Goal: Information Seeking & Learning: Learn about a topic

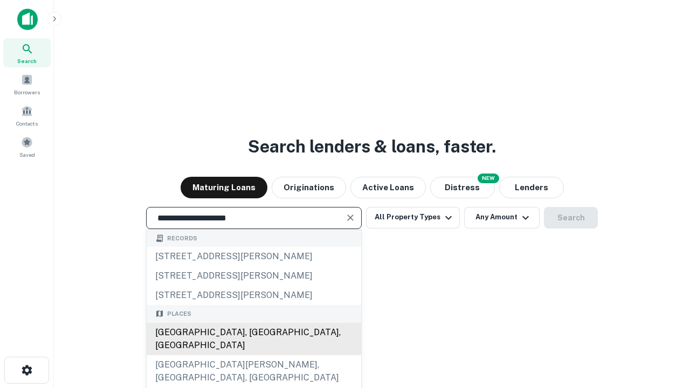
click at [253, 355] on div "Santa Monica, CA, USA" at bounding box center [254, 339] width 215 height 32
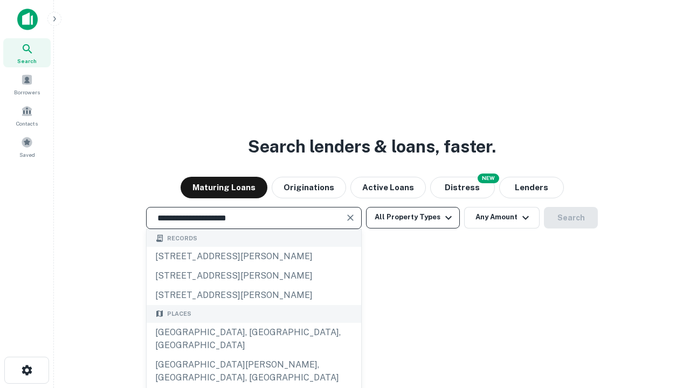
type input "**********"
click at [413, 217] on button "All Property Types" at bounding box center [413, 218] width 94 height 22
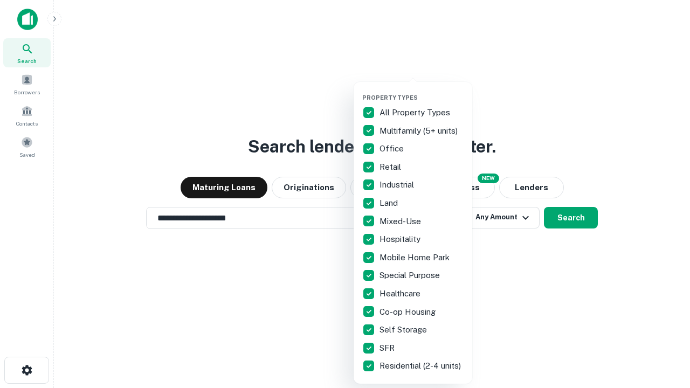
click at [421, 91] on button "button" at bounding box center [421, 91] width 119 height 1
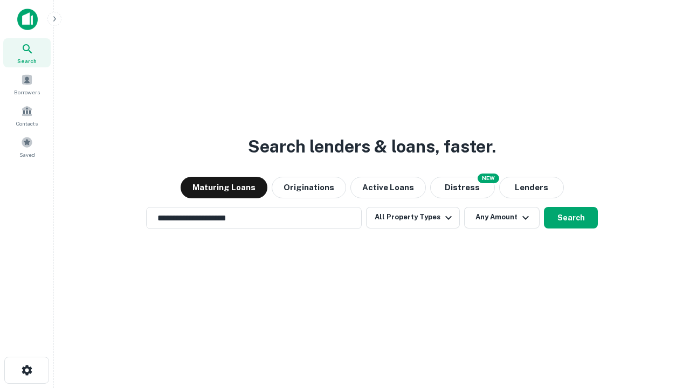
scroll to position [17, 0]
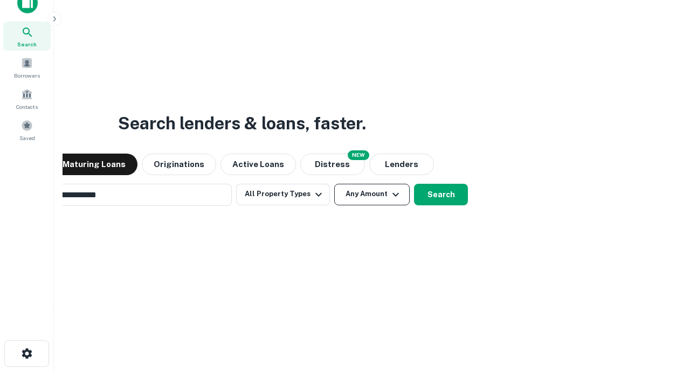
click at [334, 184] on button "Any Amount" at bounding box center [371, 195] width 75 height 22
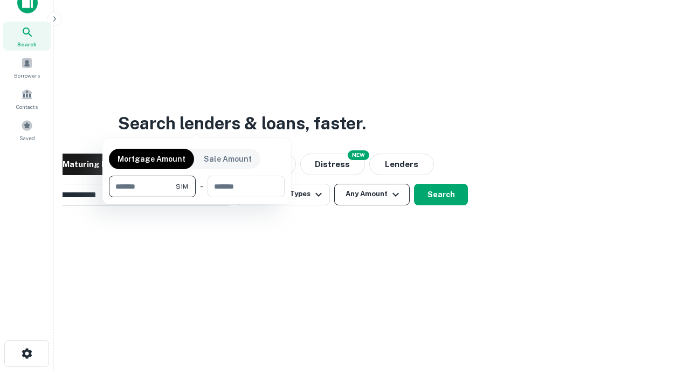
scroll to position [17, 0]
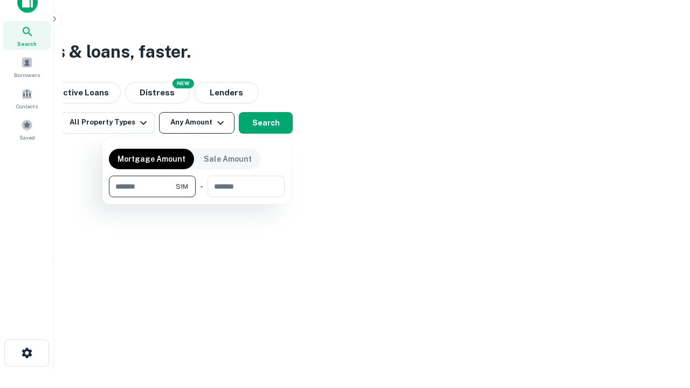
type input "*******"
click at [197, 197] on button "button" at bounding box center [197, 197] width 176 height 1
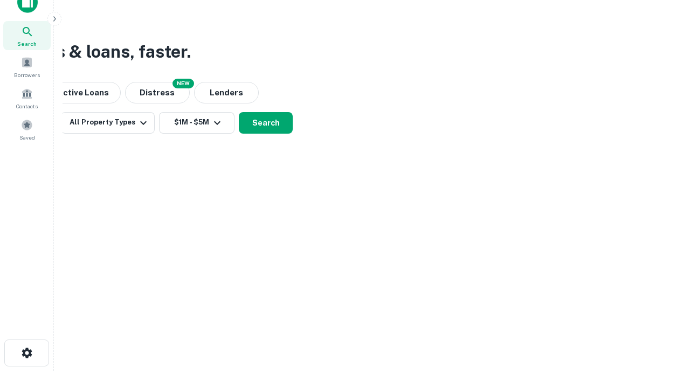
scroll to position [17, 0]
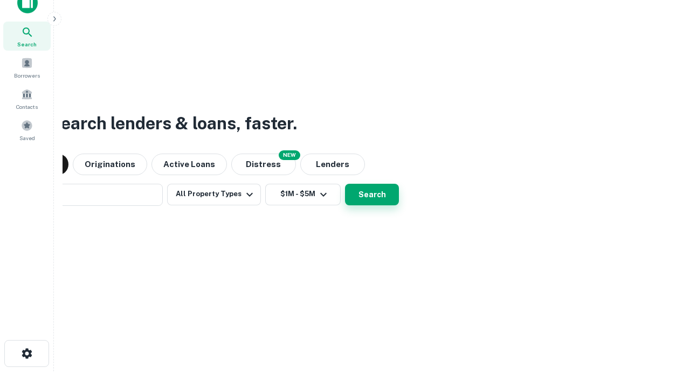
click at [345, 184] on button "Search" at bounding box center [372, 195] width 54 height 22
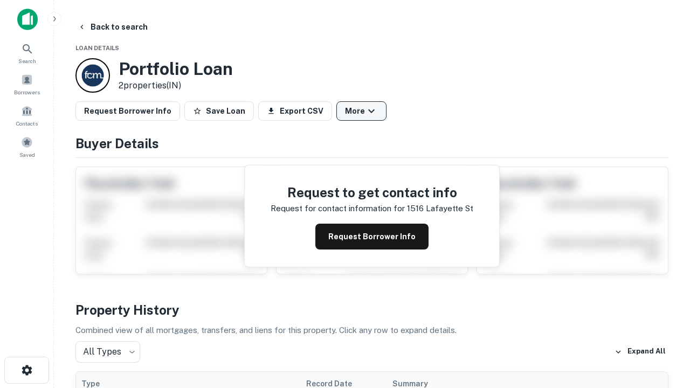
click at [361, 111] on button "More" at bounding box center [361, 110] width 50 height 19
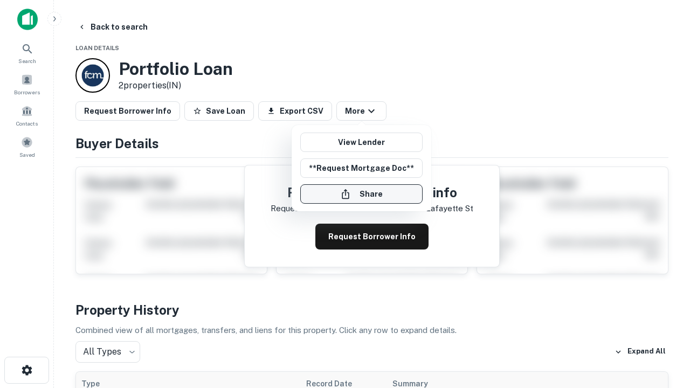
click at [361, 194] on button "Share" at bounding box center [361, 193] width 122 height 19
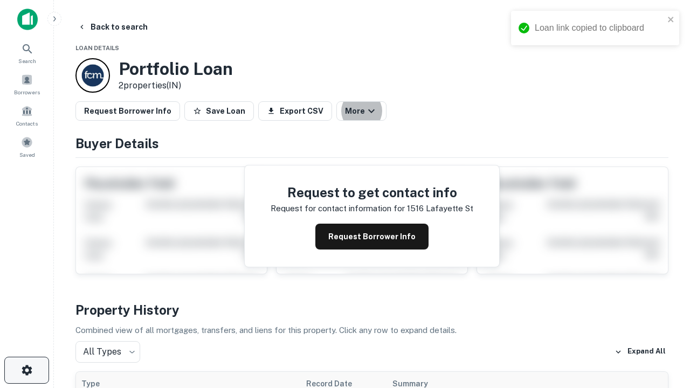
click at [26, 370] on icon "button" at bounding box center [26, 370] width 13 height 13
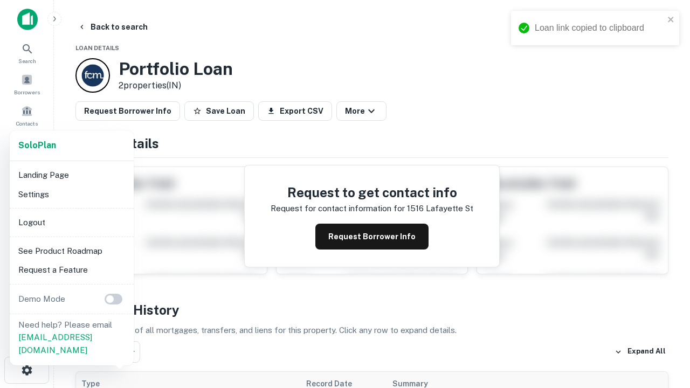
click at [71, 222] on li "Logout" at bounding box center [71, 222] width 115 height 19
